Goal: Task Accomplishment & Management: Manage account settings

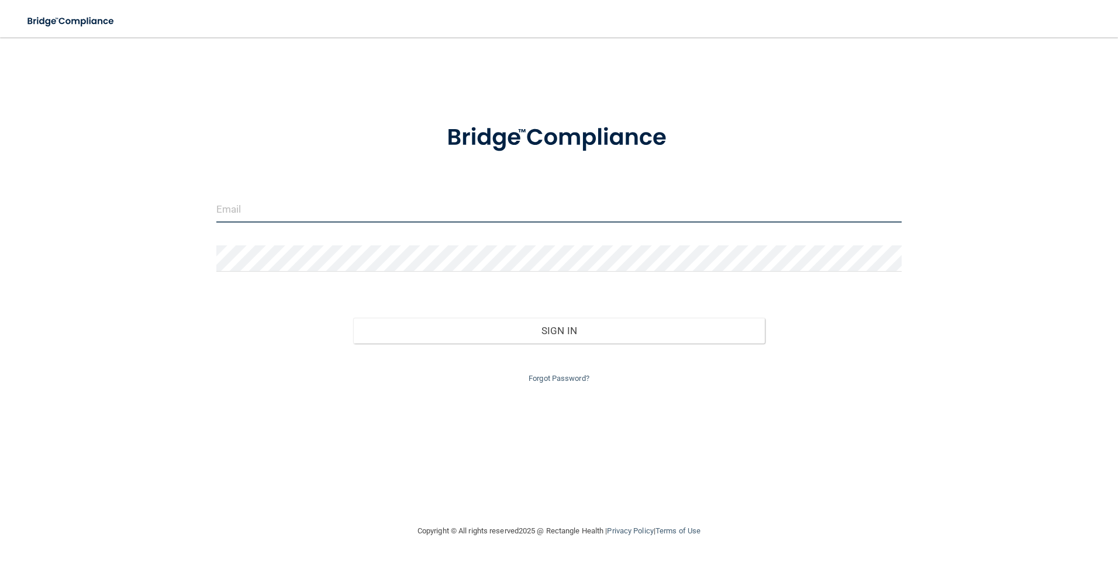
click at [300, 214] on input "email" at bounding box center [559, 209] width 686 height 26
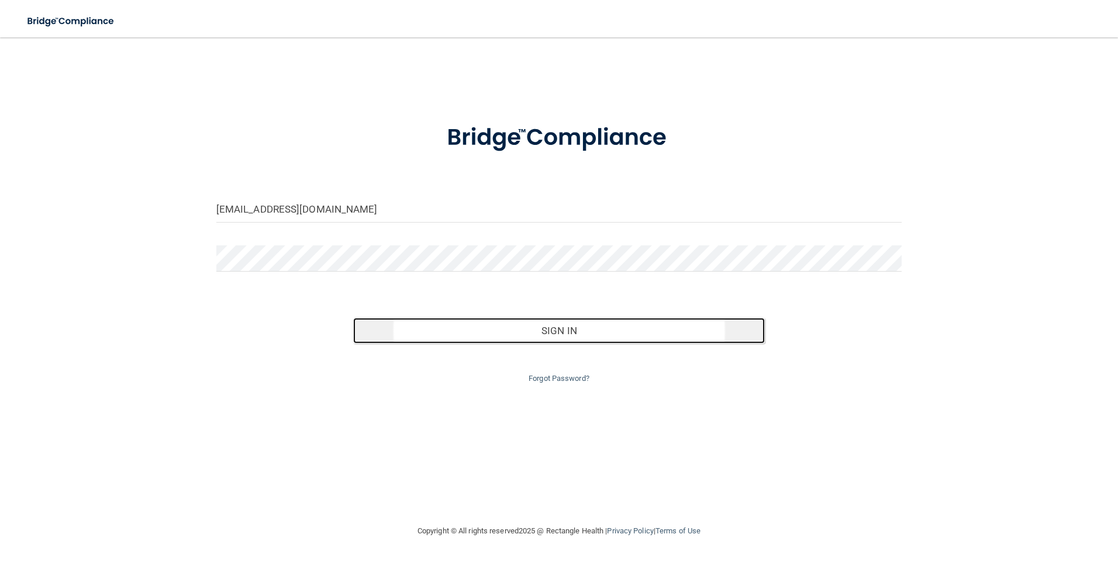
click at [412, 328] on button "Sign In" at bounding box center [559, 331] width 412 height 26
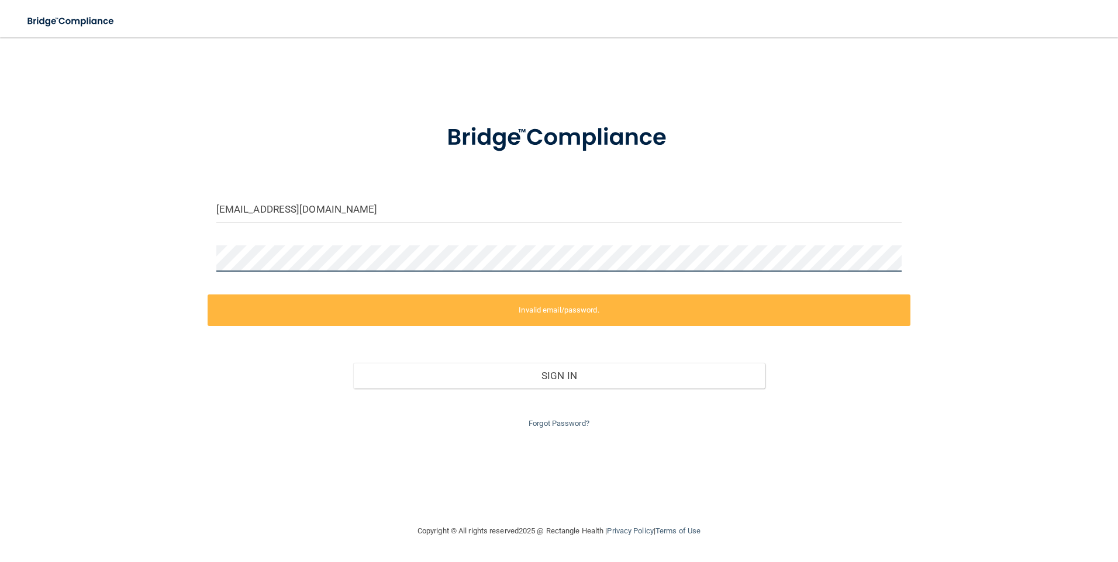
click at [195, 268] on div "khenry@timberlanedental.com Invalid email/password. You don't have permission t…" at bounding box center [558, 281] width 1071 height 464
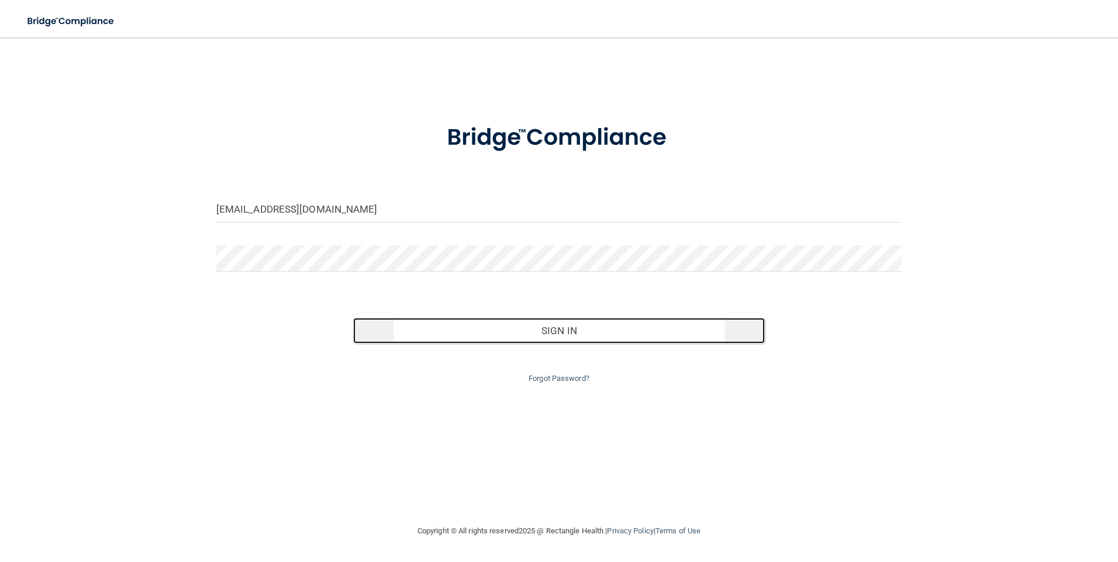
click at [416, 330] on button "Sign In" at bounding box center [559, 331] width 412 height 26
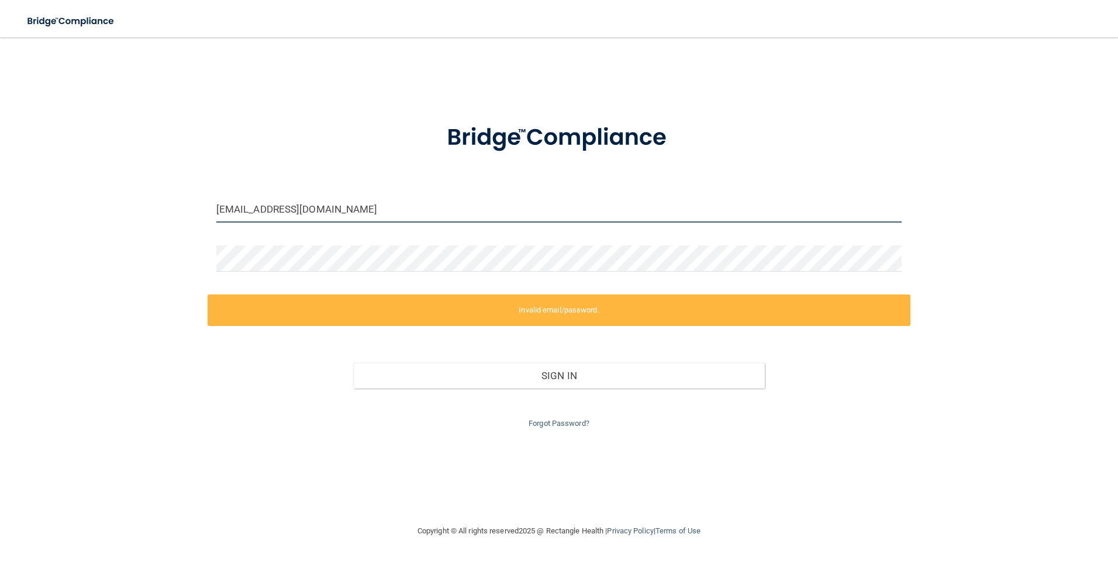
click at [354, 205] on input "[EMAIL_ADDRESS][DOMAIN_NAME]" at bounding box center [559, 209] width 686 height 26
drag, startPoint x: 354, startPoint y: 205, endPoint x: 216, endPoint y: 212, distance: 138.1
click at [216, 212] on input "[EMAIL_ADDRESS][DOMAIN_NAME]" at bounding box center [559, 209] width 686 height 26
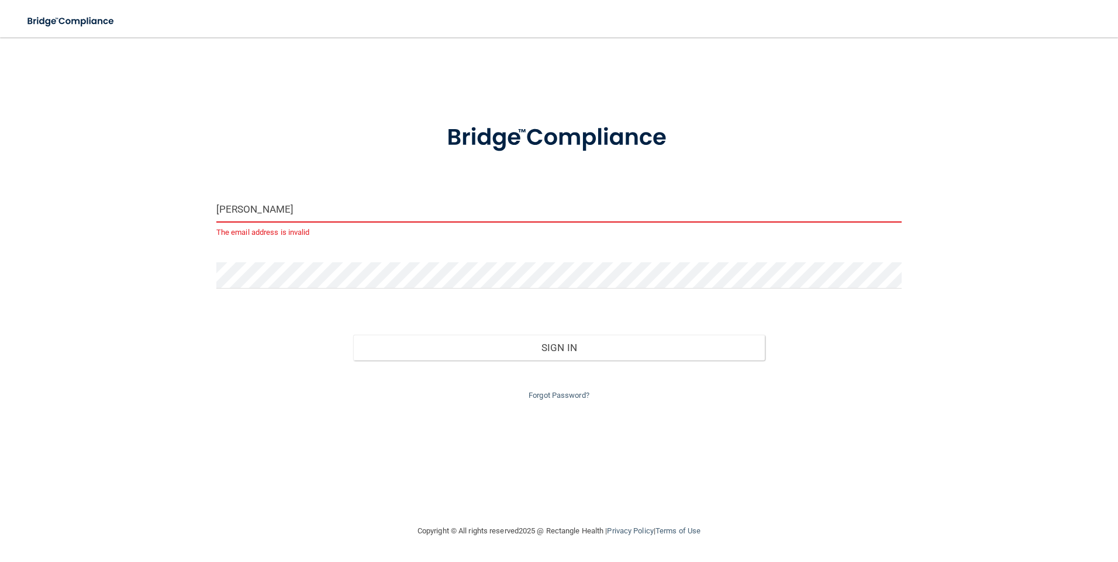
type input "[PERSON_NAME][EMAIL_ADDRESS][PERSON_NAME][DOMAIN_NAME]"
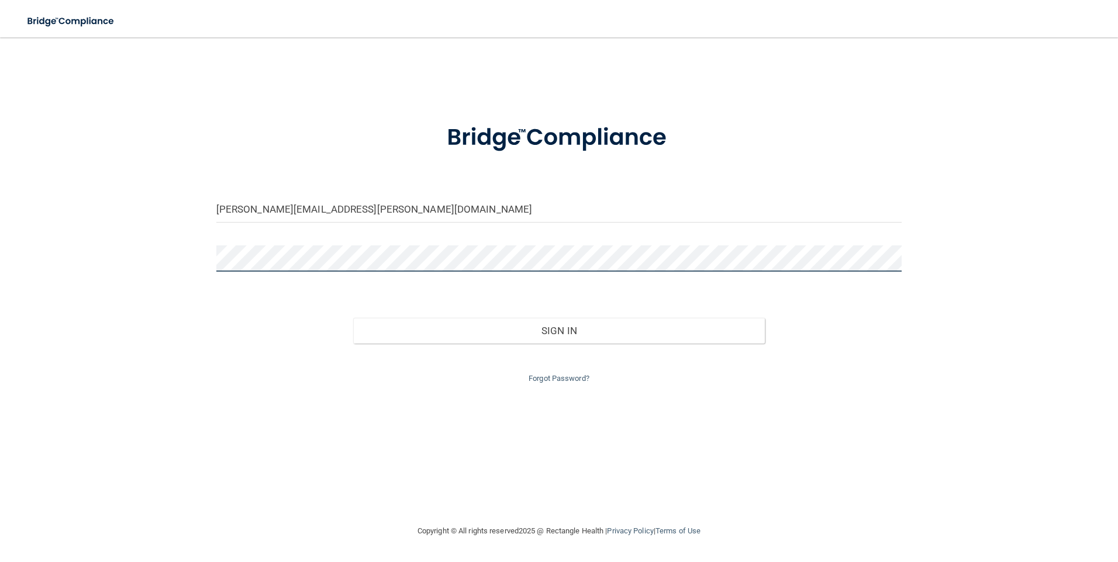
click at [210, 257] on div at bounding box center [559, 263] width 703 height 35
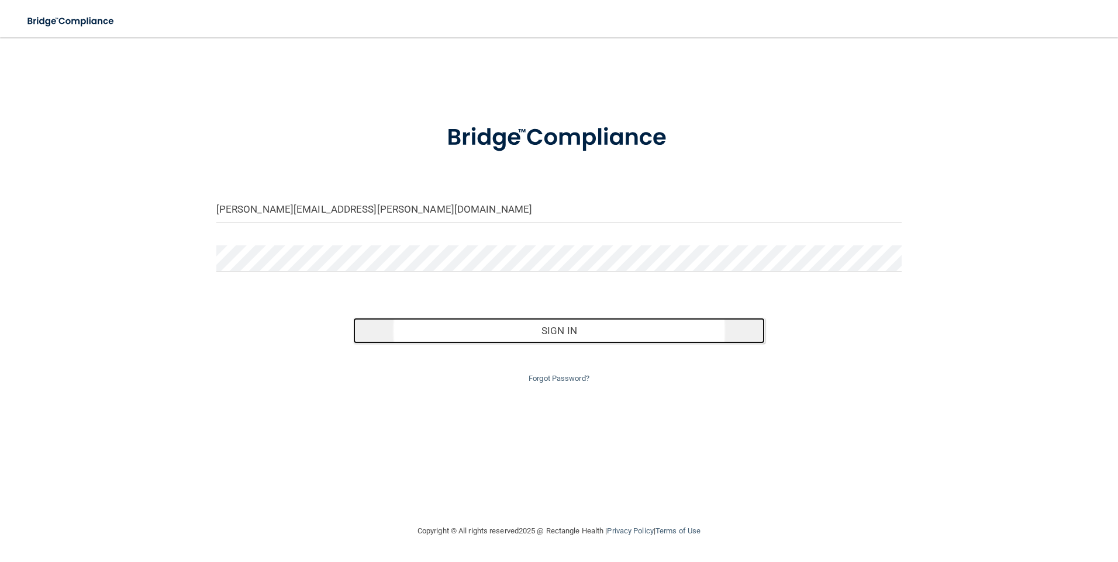
click at [480, 334] on button "Sign In" at bounding box center [559, 331] width 412 height 26
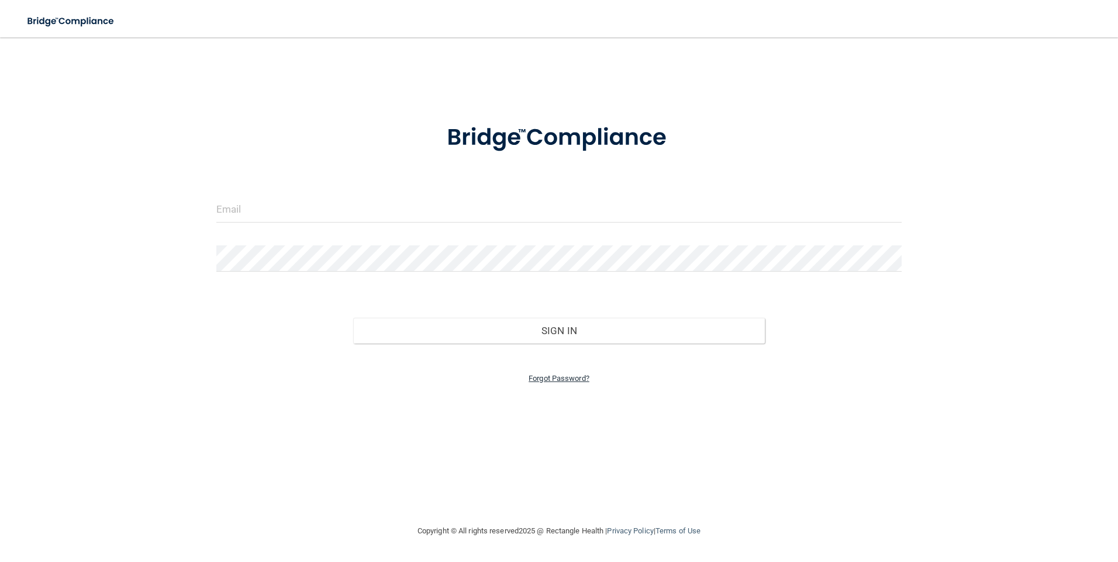
click at [556, 381] on link "Forgot Password?" at bounding box center [558, 378] width 61 height 9
click at [495, 248] on input "email" at bounding box center [559, 245] width 357 height 26
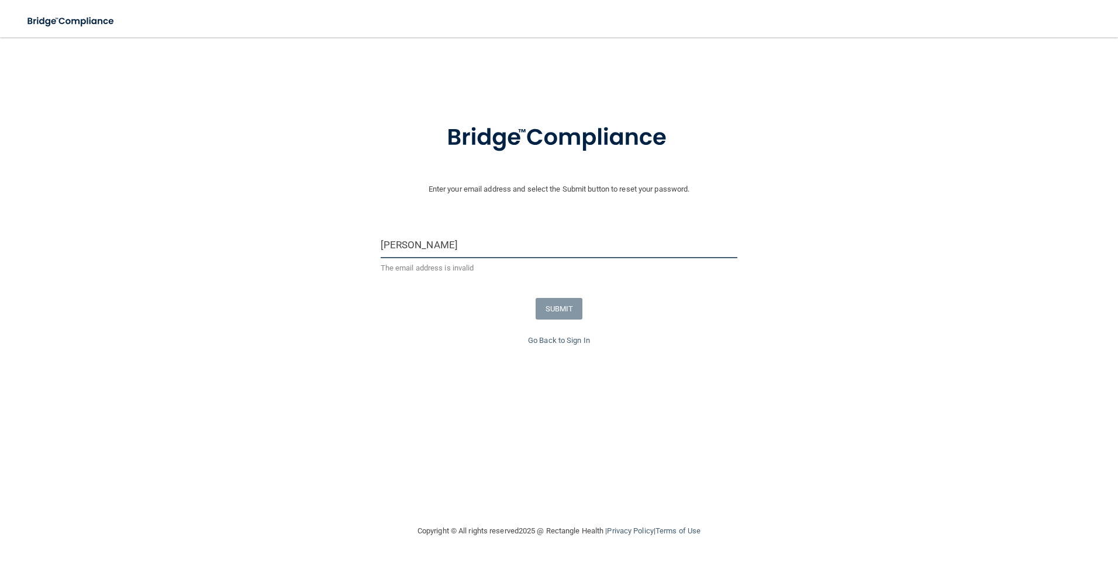
type input "[PERSON_NAME][EMAIL_ADDRESS][PERSON_NAME][DOMAIN_NAME]"
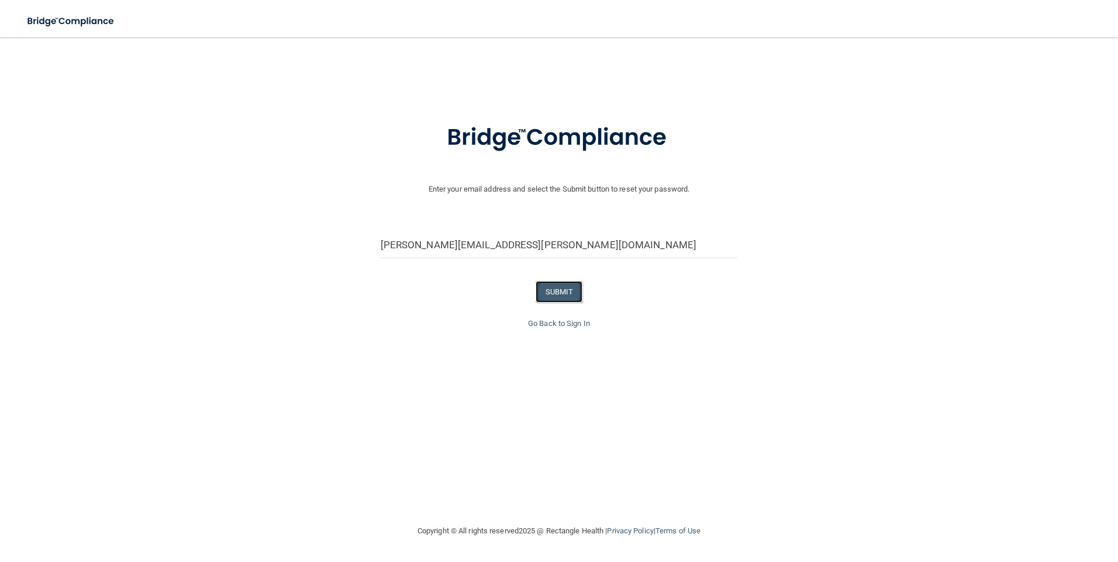
click at [562, 290] on button "SUBMIT" at bounding box center [558, 292] width 47 height 22
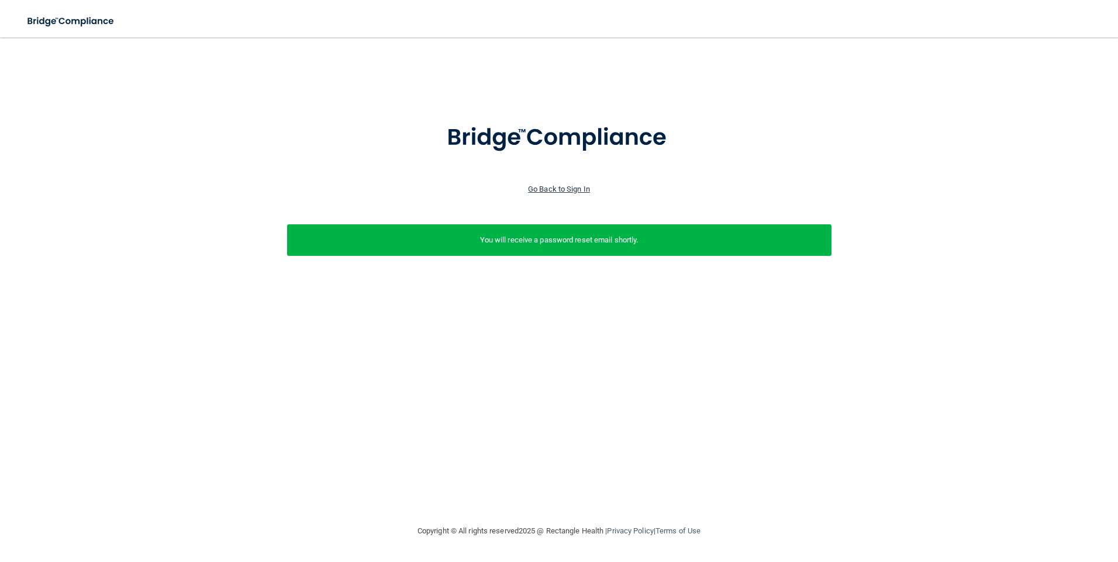
click at [547, 189] on link "Go Back to Sign In" at bounding box center [559, 189] width 62 height 9
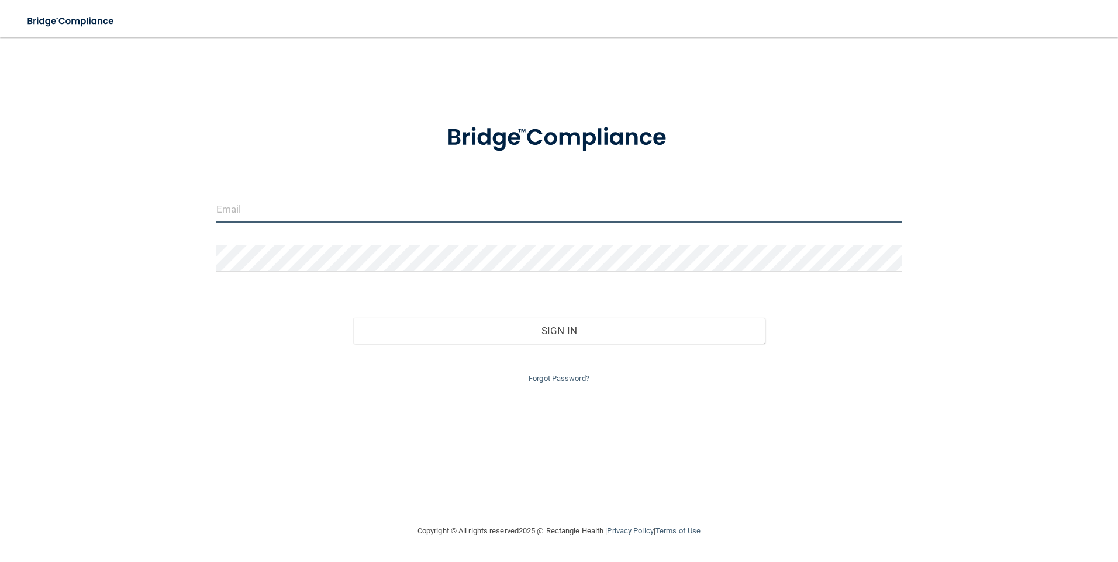
click at [344, 212] on input "email" at bounding box center [559, 209] width 686 height 26
type input "[EMAIL_ADDRESS][DOMAIN_NAME]"
click at [563, 374] on link "Forgot Password?" at bounding box center [558, 378] width 61 height 9
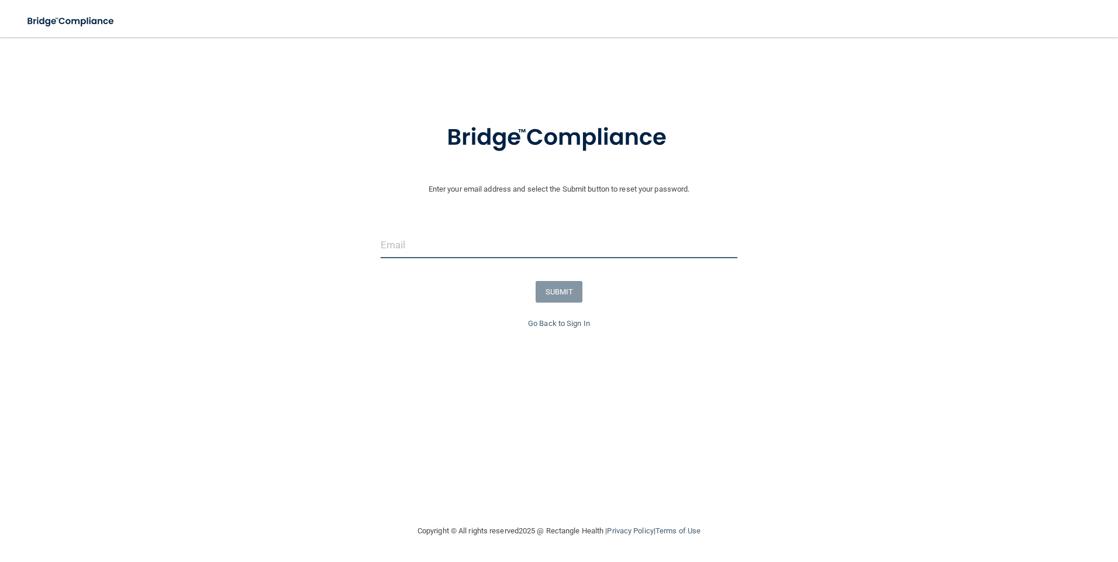
click at [448, 251] on input "email" at bounding box center [559, 245] width 357 height 26
type input "[EMAIL_ADDRESS][DOMAIN_NAME]"
click at [561, 290] on button "SUBMIT" at bounding box center [558, 292] width 47 height 22
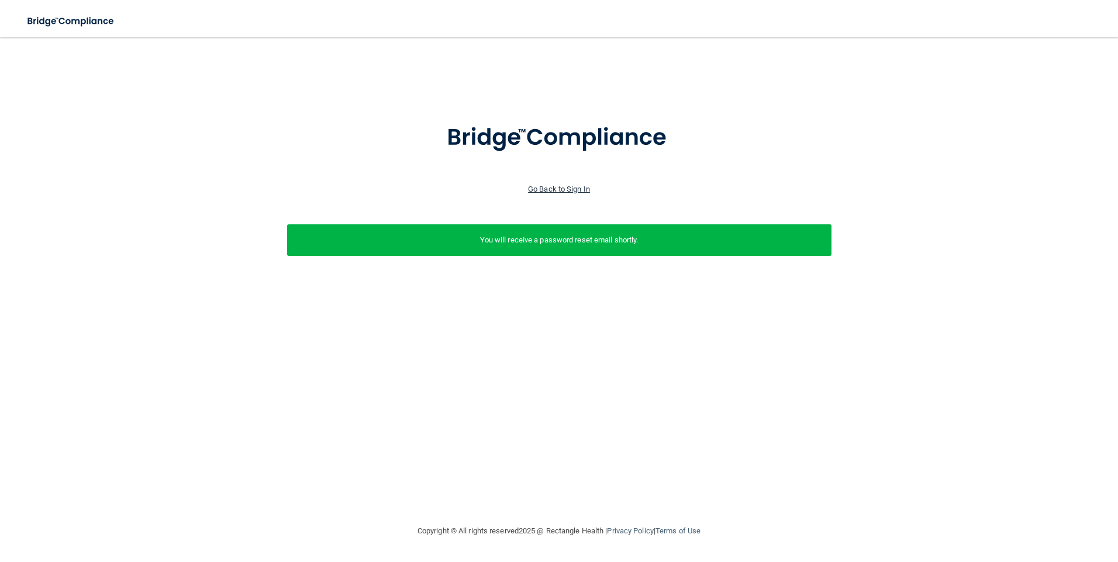
click at [573, 190] on link "Go Back to Sign In" at bounding box center [559, 189] width 62 height 9
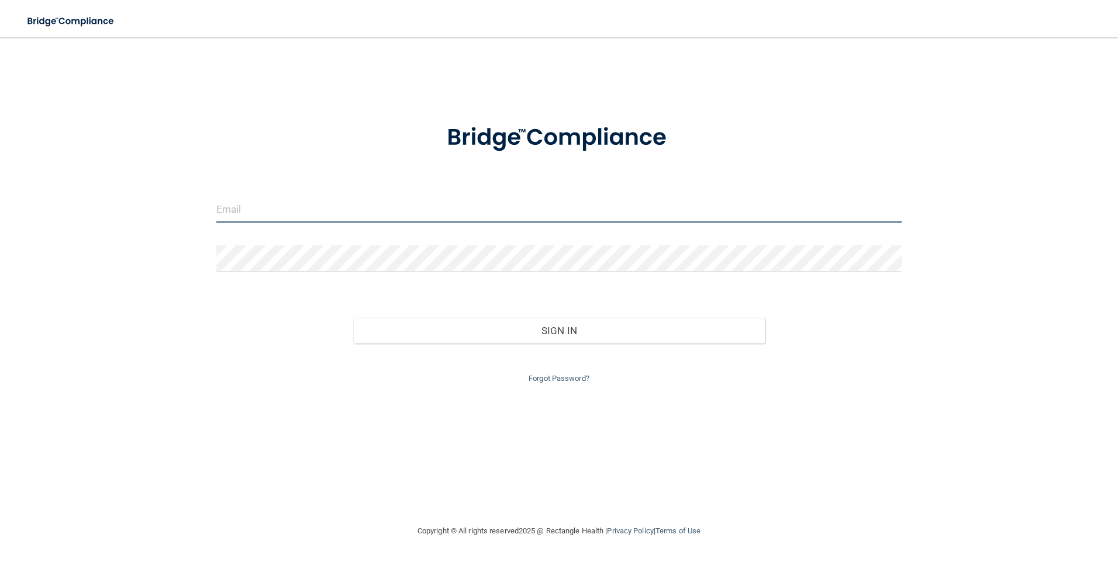
click at [261, 212] on input "email" at bounding box center [559, 209] width 686 height 26
type input "[PERSON_NAME][EMAIL_ADDRESS][PERSON_NAME][DOMAIN_NAME]"
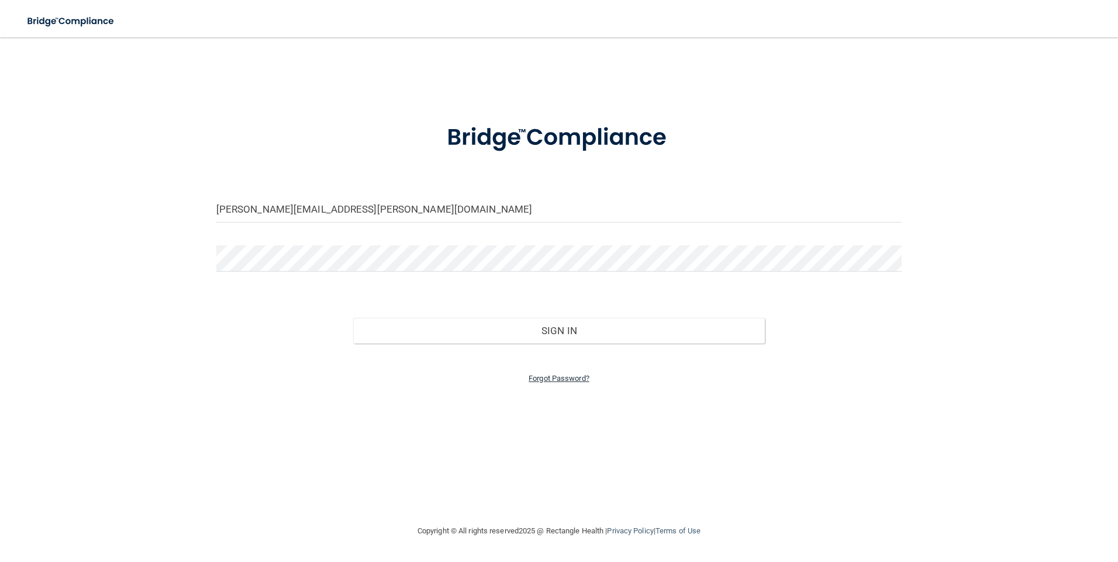
click at [568, 381] on link "Forgot Password?" at bounding box center [558, 378] width 61 height 9
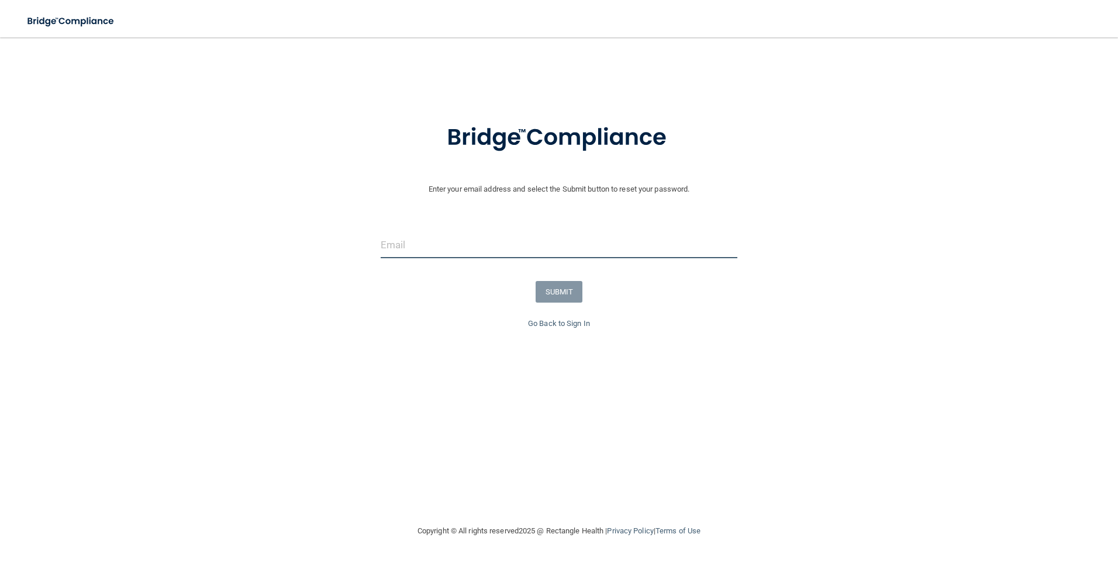
click at [427, 248] on input "email" at bounding box center [559, 245] width 357 height 26
type input "[PERSON_NAME][EMAIL_ADDRESS][PERSON_NAME][DOMAIN_NAME]"
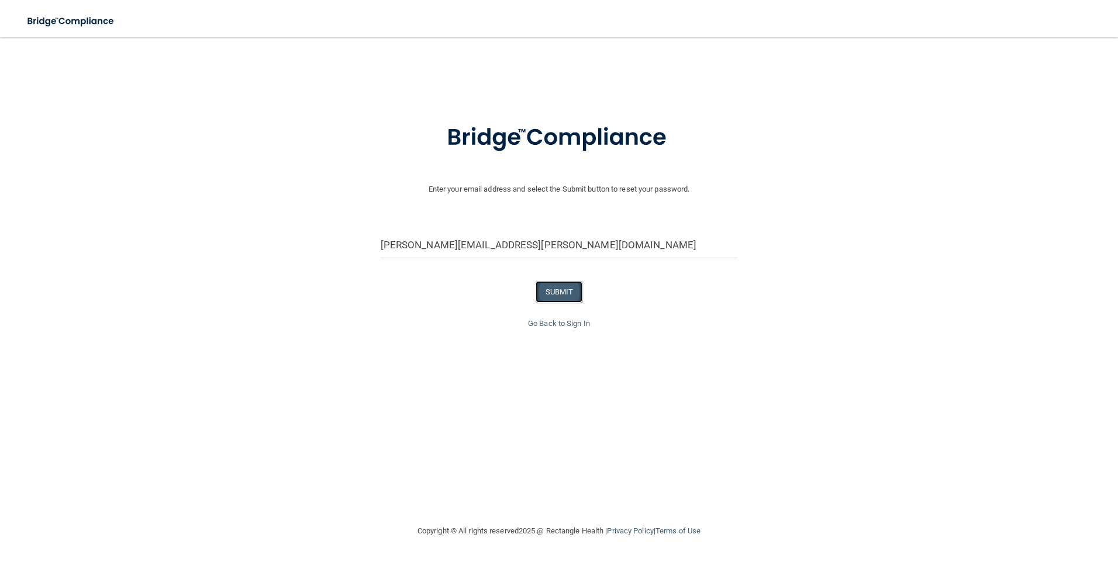
click at [557, 291] on button "SUBMIT" at bounding box center [558, 292] width 47 height 22
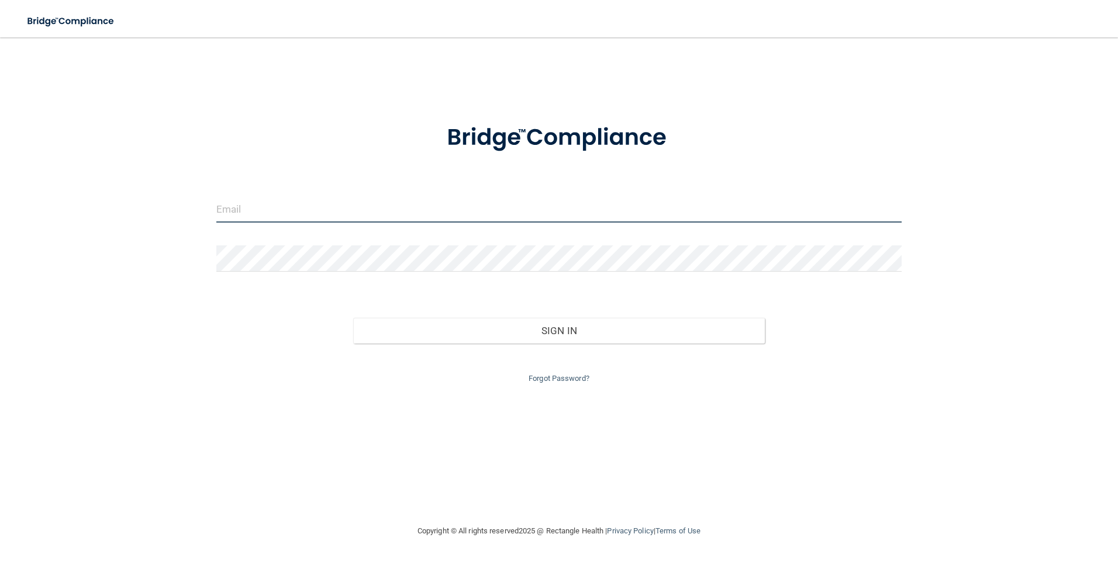
drag, startPoint x: 278, startPoint y: 217, endPoint x: 277, endPoint y: 212, distance: 6.0
click at [277, 212] on input "email" at bounding box center [559, 209] width 686 height 26
type input "[PERSON_NAME][EMAIL_ADDRESS][PERSON_NAME][DOMAIN_NAME]"
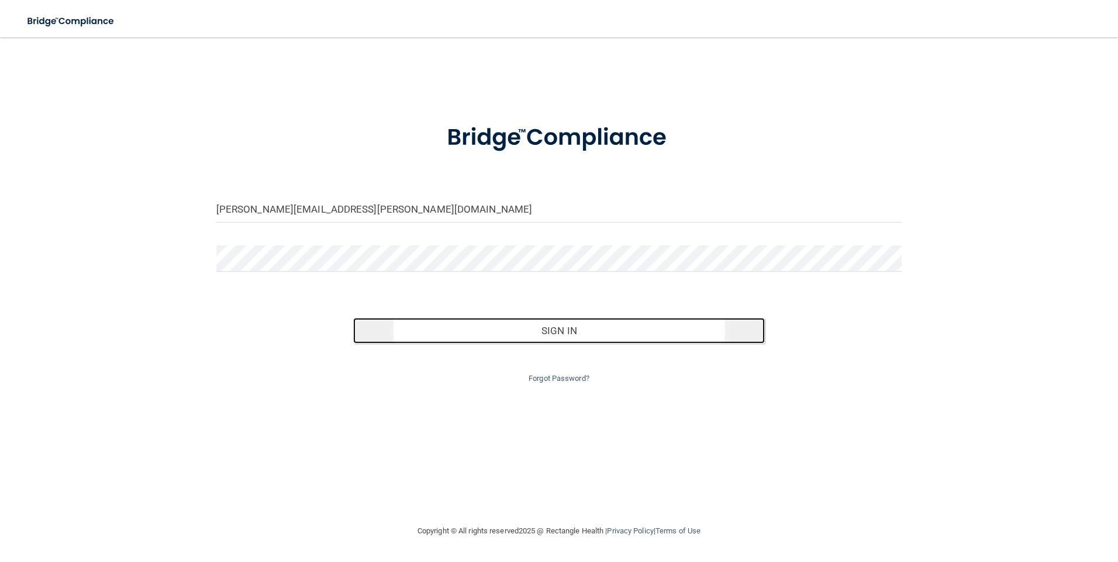
click at [412, 334] on button "Sign In" at bounding box center [559, 331] width 412 height 26
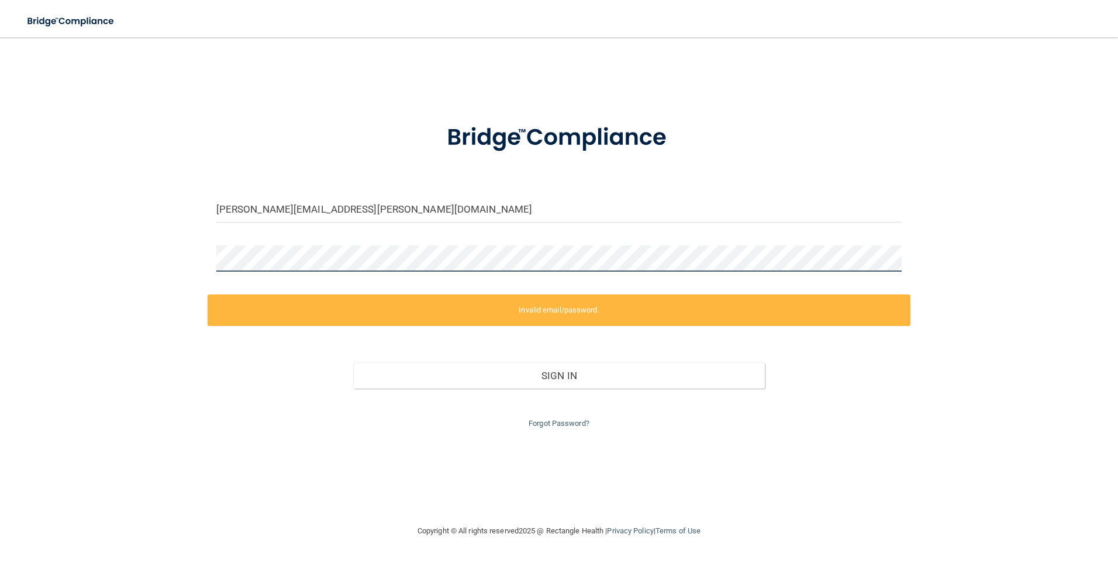
click at [185, 254] on div "kimberly.henry@timberlanesmile.com Invalid email/password. You don't have permi…" at bounding box center [558, 281] width 1071 height 464
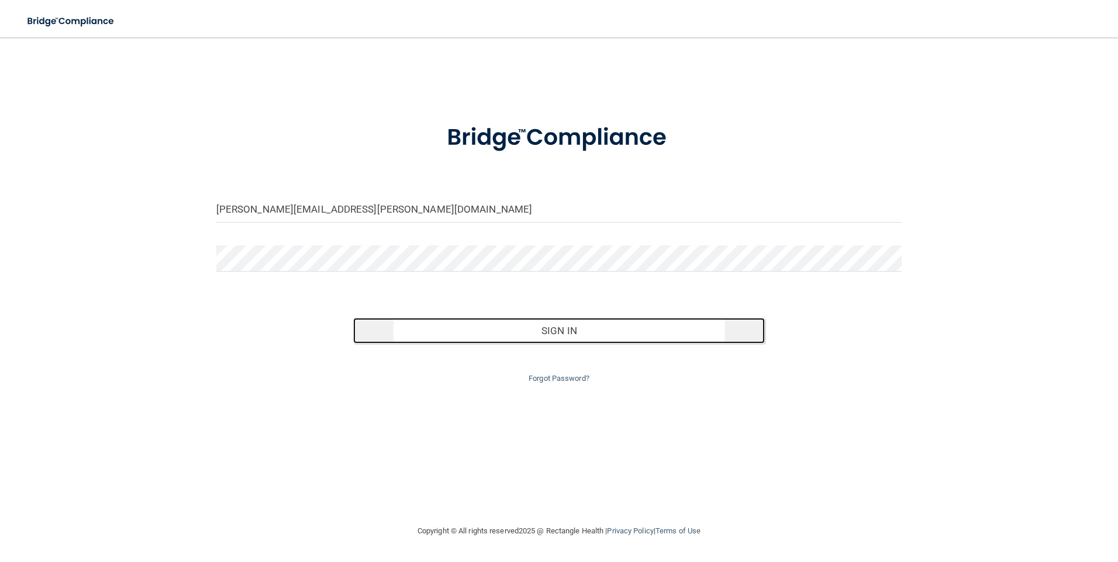
click at [547, 331] on button "Sign In" at bounding box center [559, 331] width 412 height 26
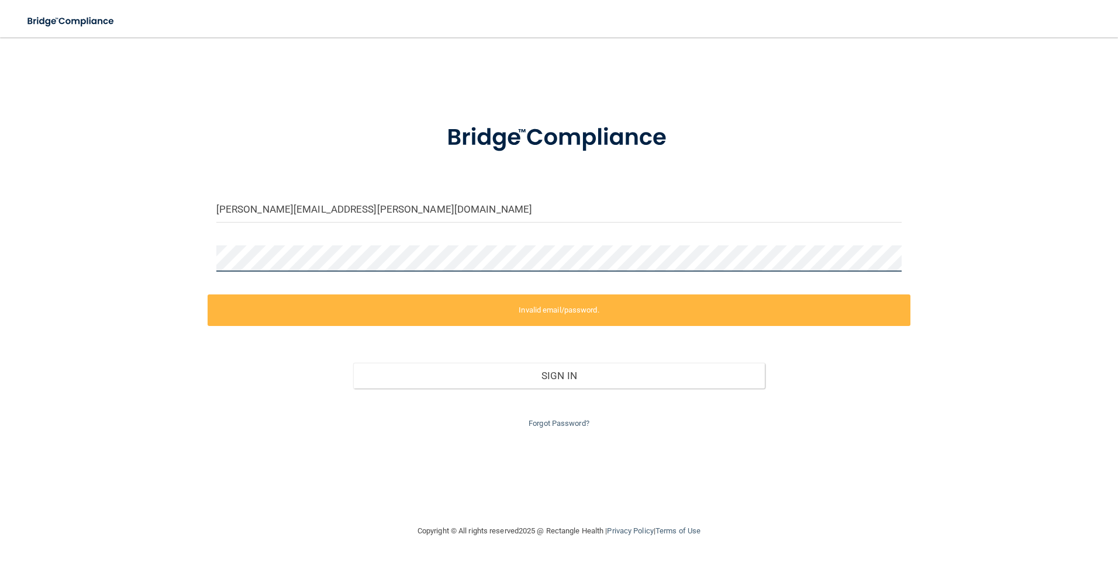
click at [177, 262] on div "kimberly.henry@timberlanesmile.com Invalid email/password. You don't have permi…" at bounding box center [558, 281] width 1071 height 464
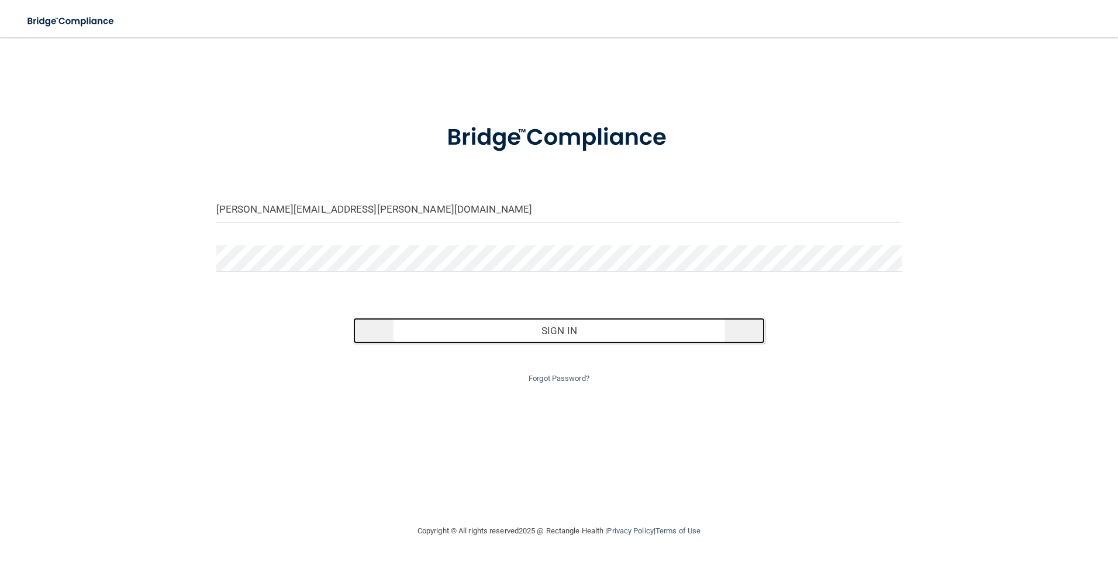
click at [430, 325] on button "Sign In" at bounding box center [559, 331] width 412 height 26
